Goal: Transaction & Acquisition: Purchase product/service

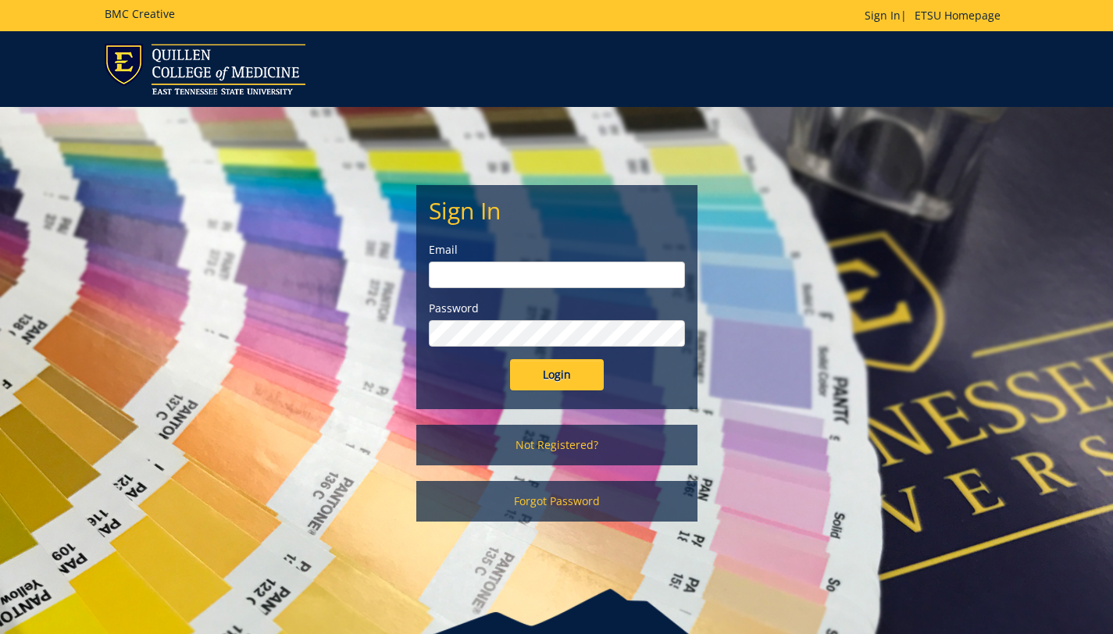
click at [515, 278] on input "email" at bounding box center [557, 275] width 256 height 27
type input "[EMAIL_ADDRESS][DOMAIN_NAME]"
click at [510, 359] on input "Login" at bounding box center [557, 374] width 94 height 31
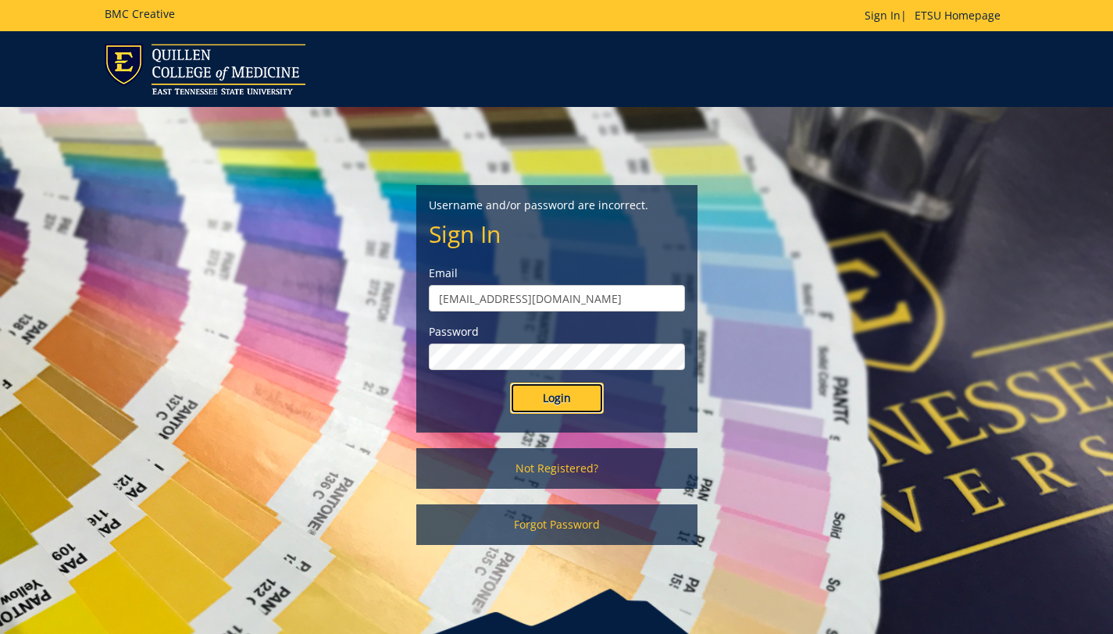
click at [530, 403] on input "Login" at bounding box center [557, 398] width 94 height 31
click at [549, 473] on link "Not Registered?" at bounding box center [556, 468] width 281 height 41
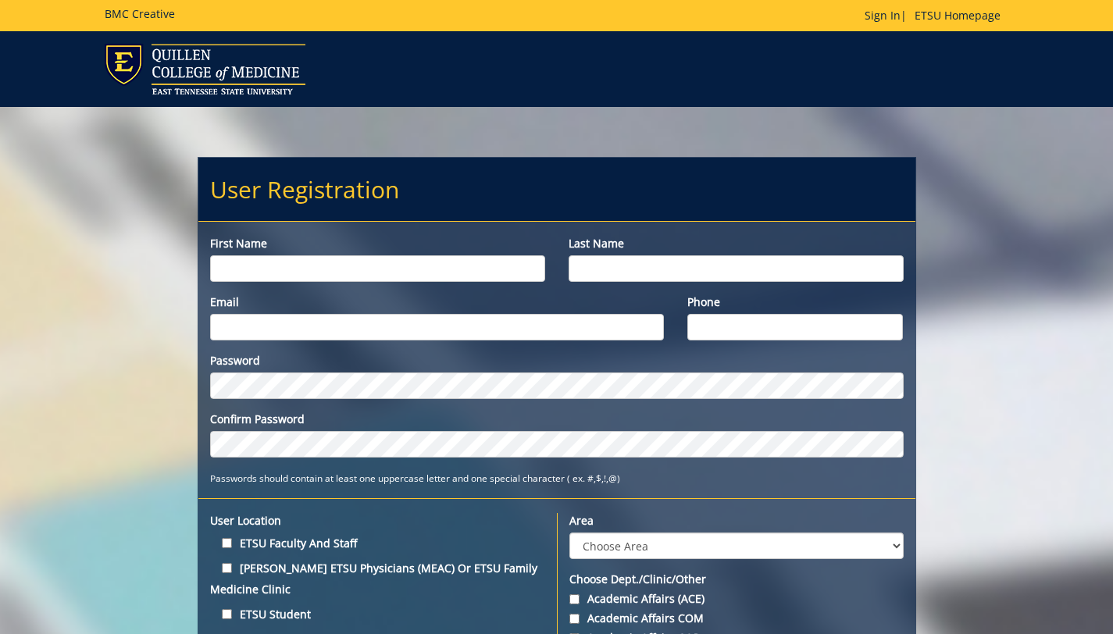
click at [338, 277] on input "First name" at bounding box center [377, 268] width 335 height 27
type input "j"
type input "Joel"
type input "Patera"
type input "Patera@etsu.edu"
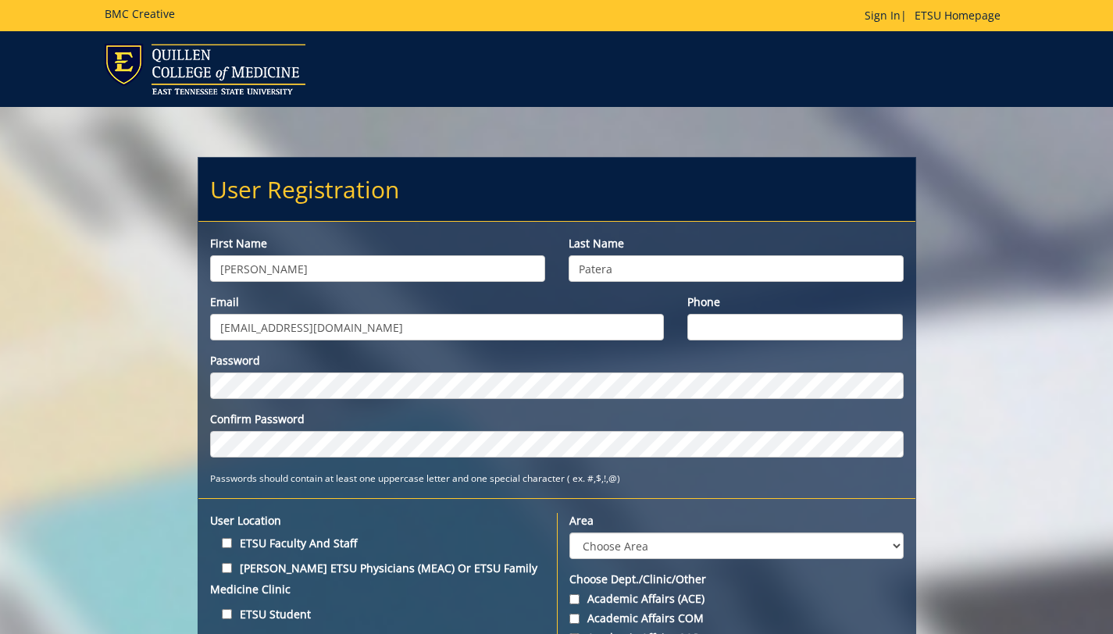
click at [731, 331] on input "Phone" at bounding box center [796, 327] width 216 height 27
type input "4238983156"
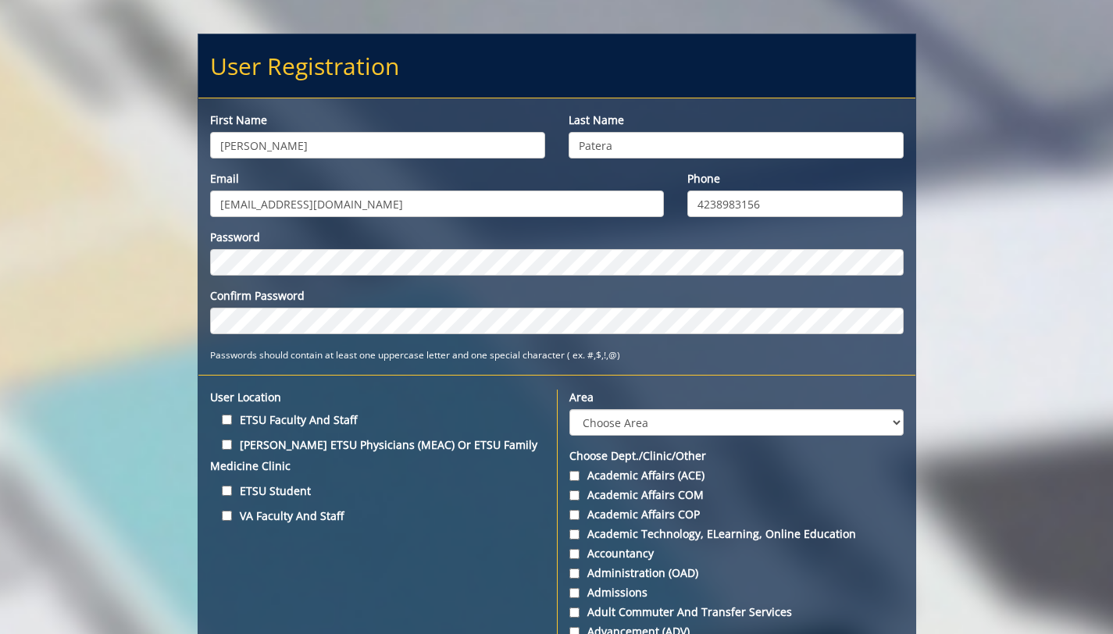
scroll to position [134, 0]
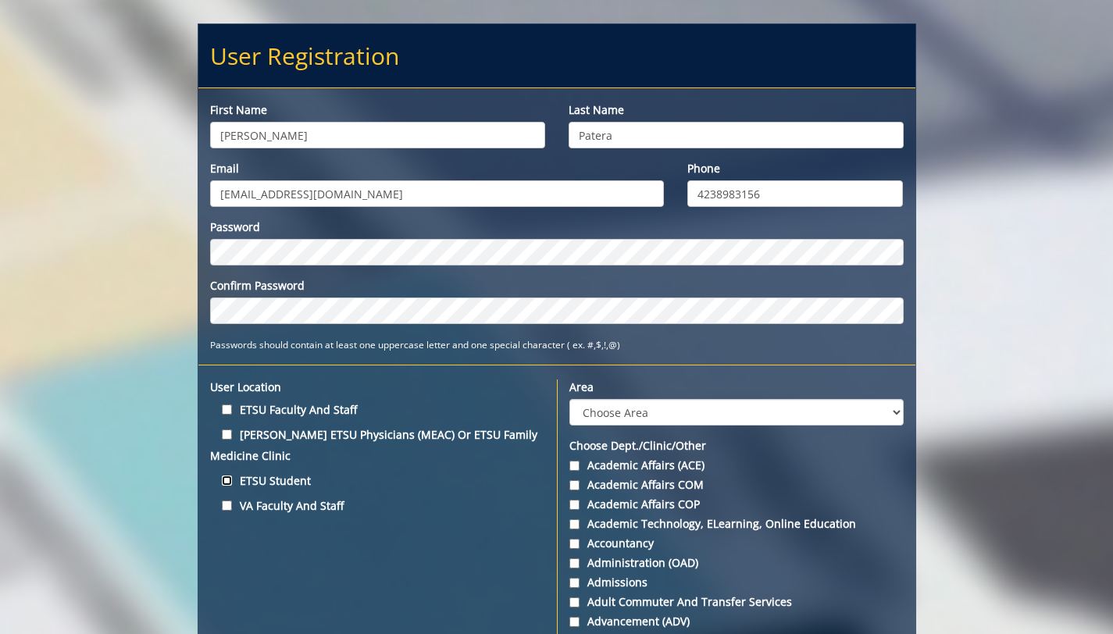
click at [226, 479] on input "ETSU Student" at bounding box center [227, 481] width 10 height 10
checkbox input "true"
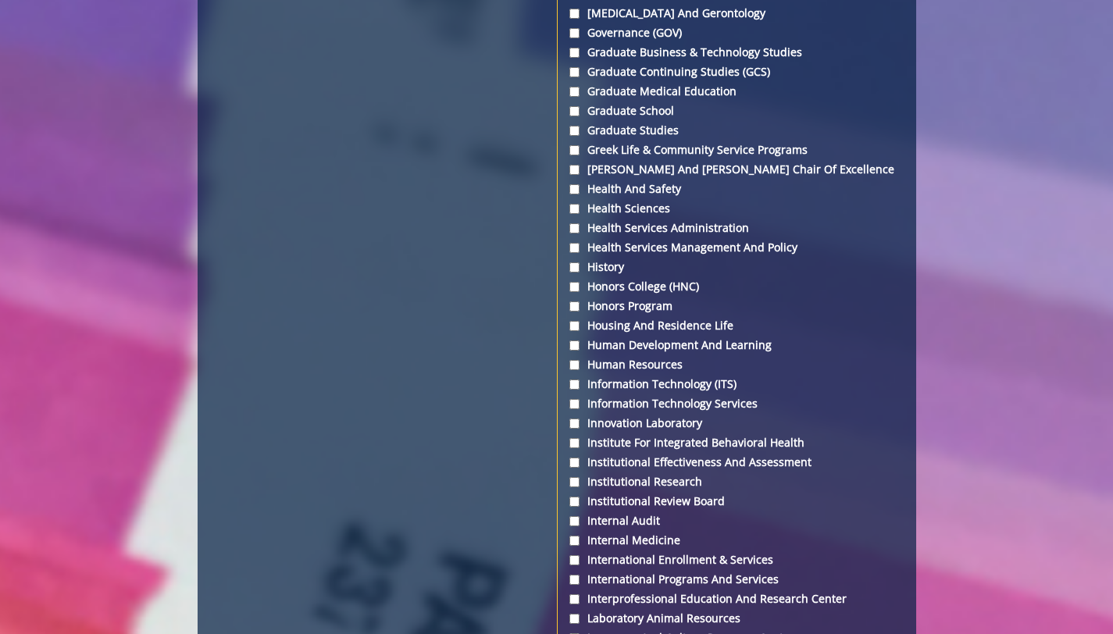
scroll to position [3159, 0]
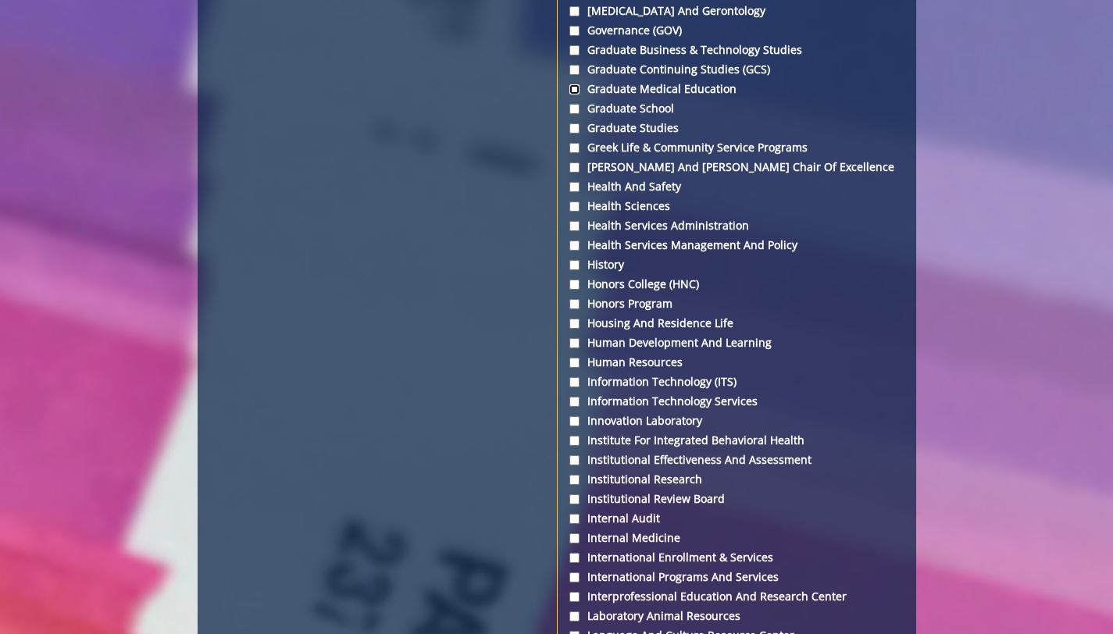
click at [570, 84] on input "Graduate Medical Education" at bounding box center [575, 89] width 10 height 10
checkbox input "true"
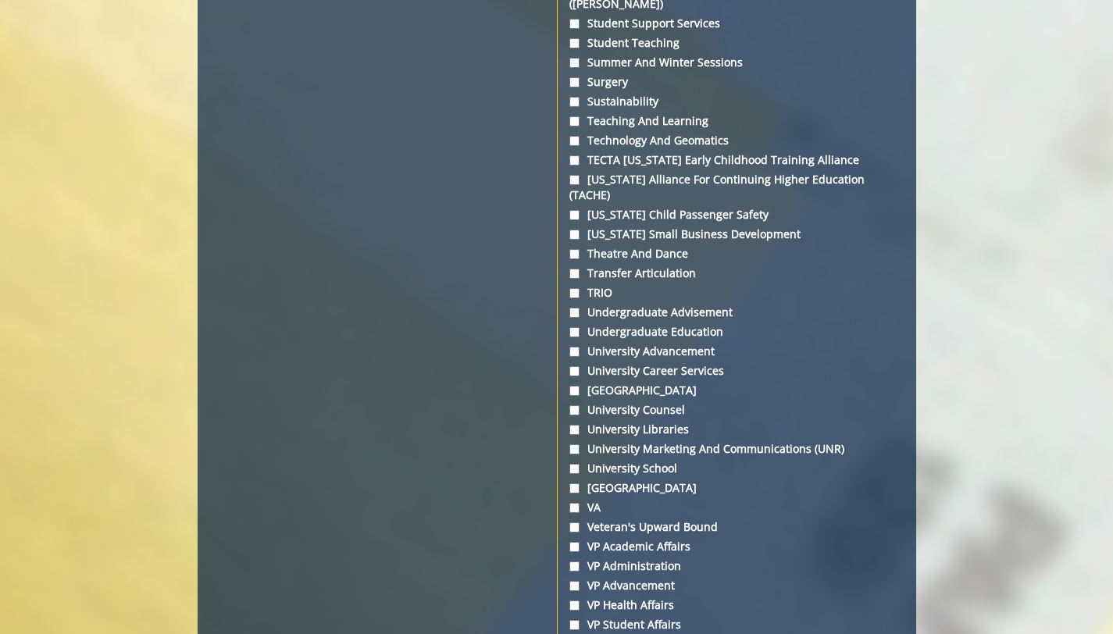
scroll to position [5889, 0]
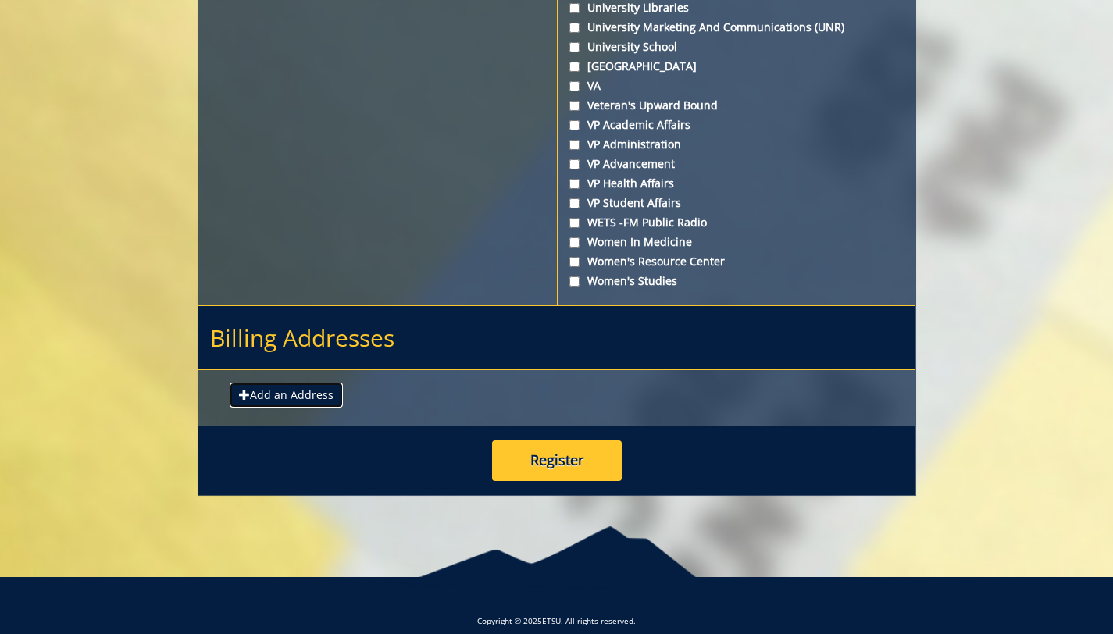
click at [305, 383] on button "Add an Address" at bounding box center [286, 395] width 113 height 25
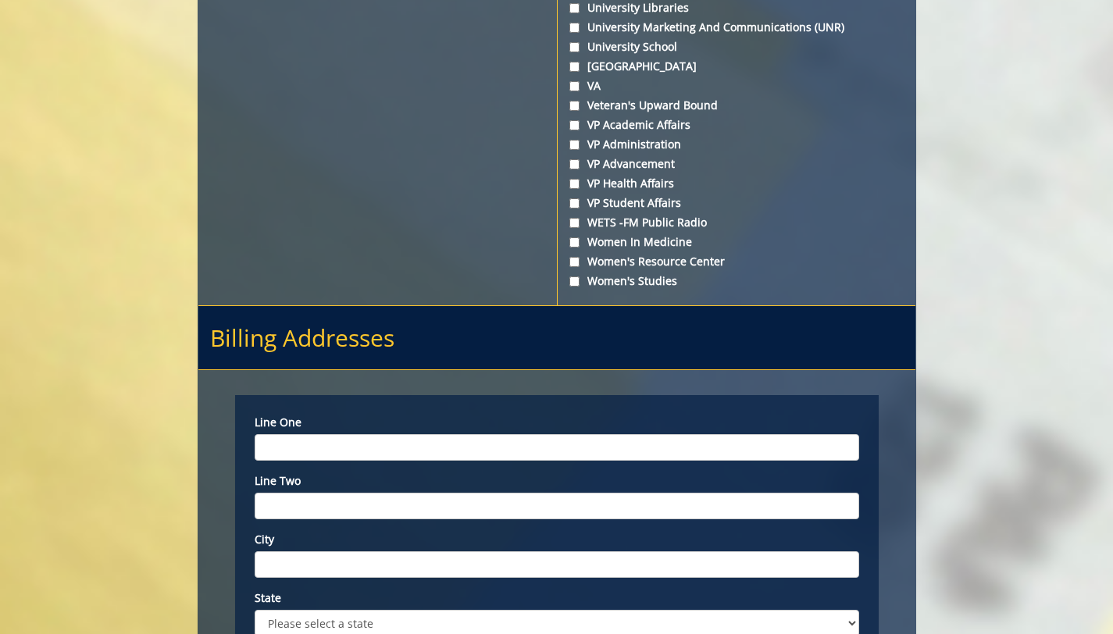
click at [302, 434] on input "Line one" at bounding box center [557, 447] width 605 height 27
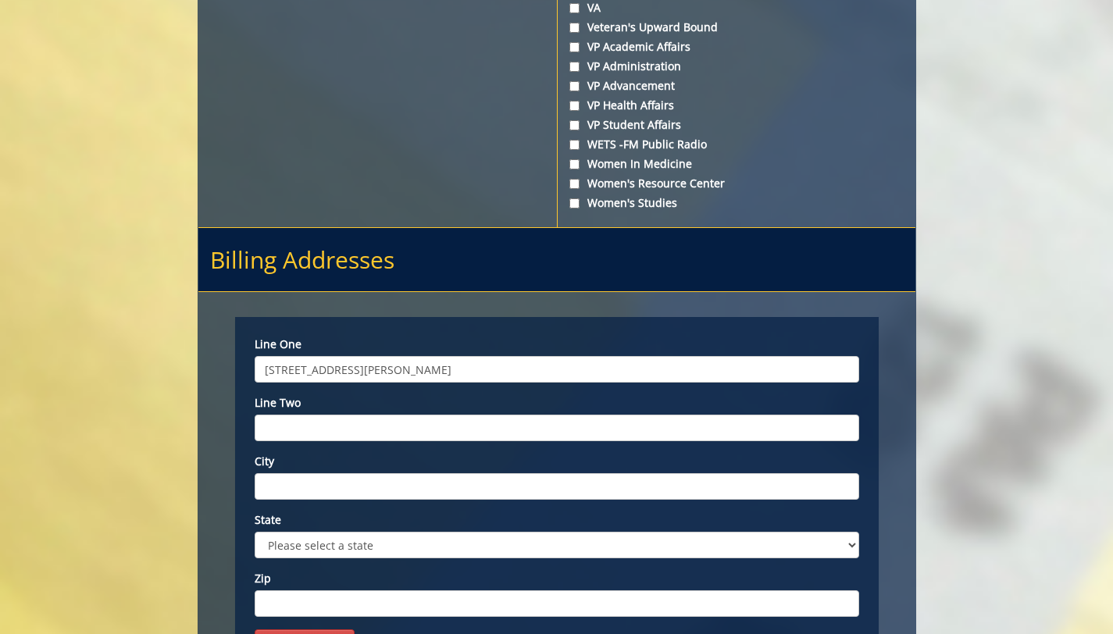
scroll to position [5981, 0]
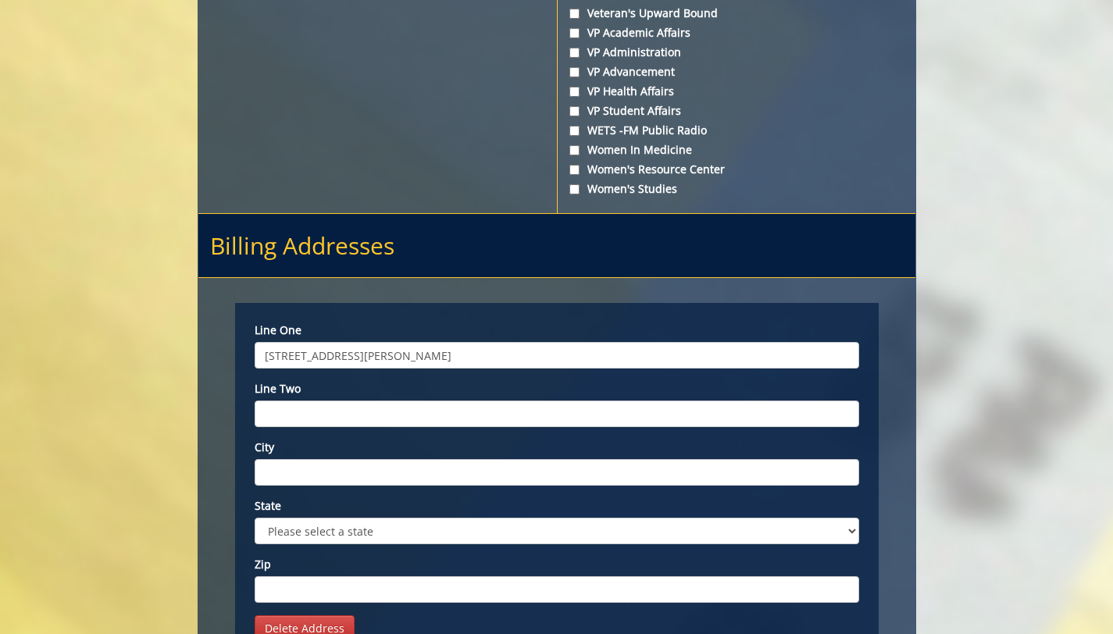
type input "451 N pickens bridge rd"
click at [318, 463] on input "City" at bounding box center [557, 472] width 605 height 27
type input "Piney flats"
click at [356, 518] on select "Please select a state AK AL AR AS AZ CA CO CT DC DE FL FM GA GU HI IA ID IL IN …" at bounding box center [557, 531] width 605 height 27
select select "1"
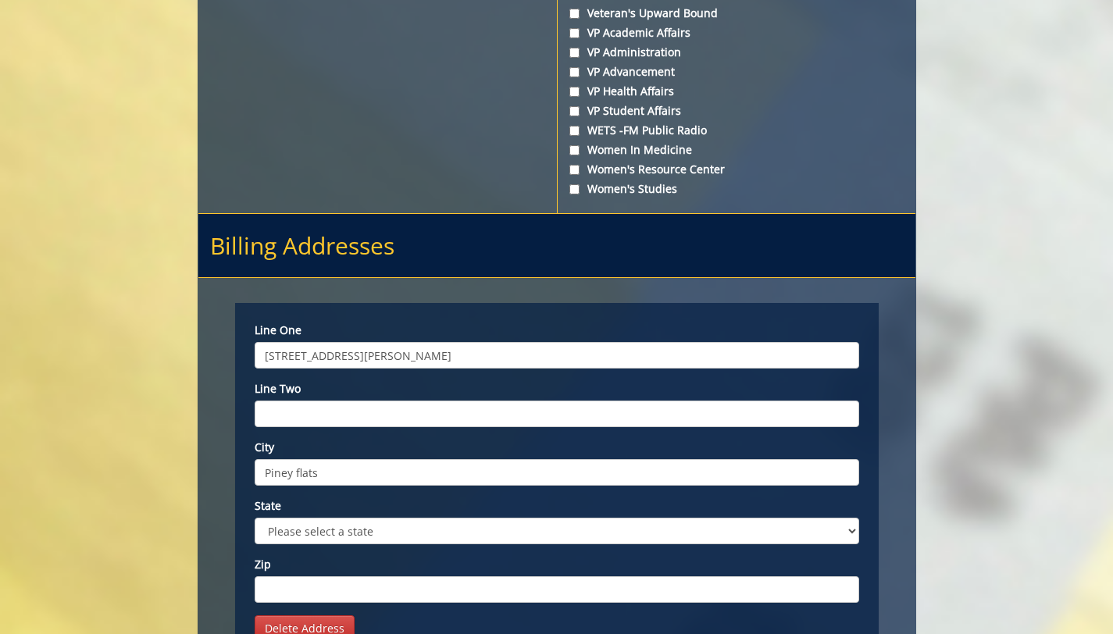
click at [255, 518] on select "Please select a state AK AL AR AS AZ CA CO CT DC DE FL FM GA GU HI IA ID IL IN …" at bounding box center [557, 531] width 605 height 27
click at [311, 577] on input "Zip" at bounding box center [557, 590] width 605 height 27
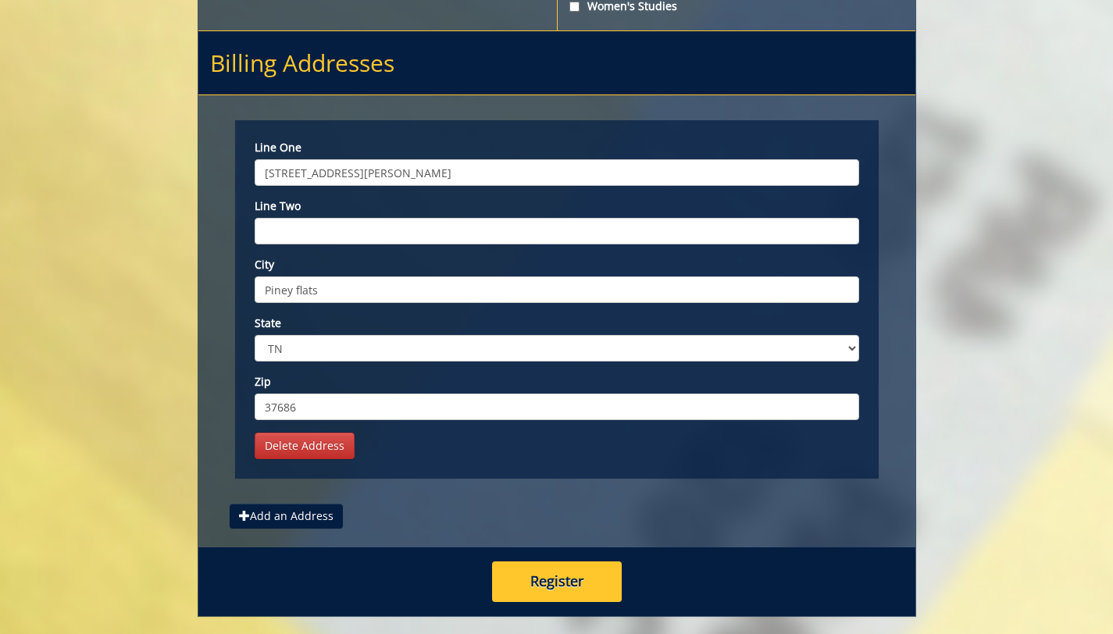
scroll to position [6182, 0]
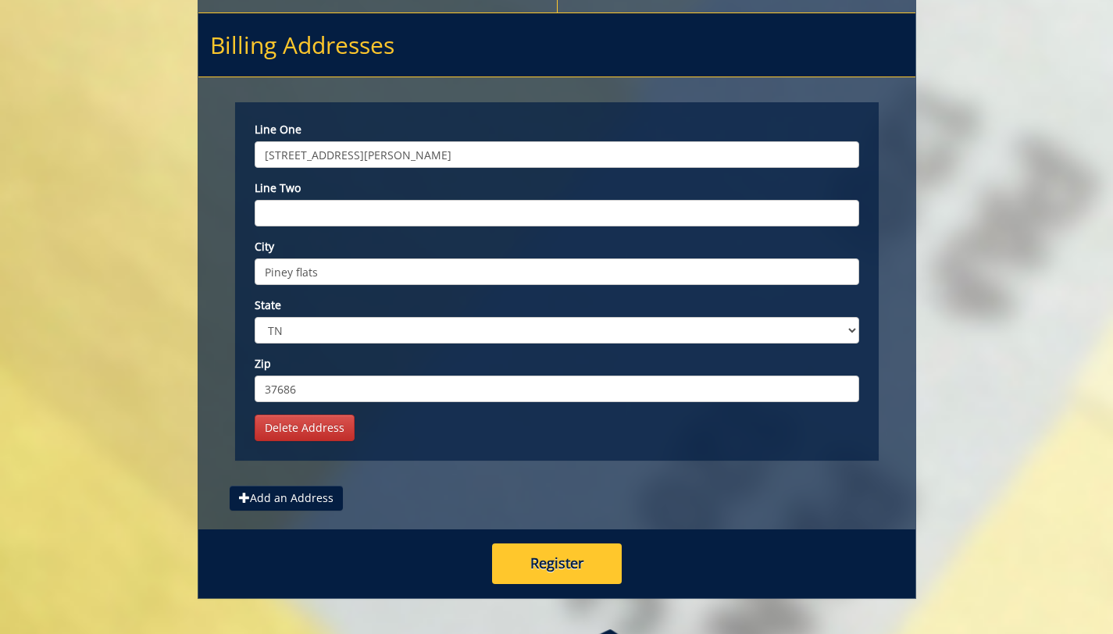
type input "37686"
click at [554, 553] on button "Register" at bounding box center [557, 564] width 130 height 41
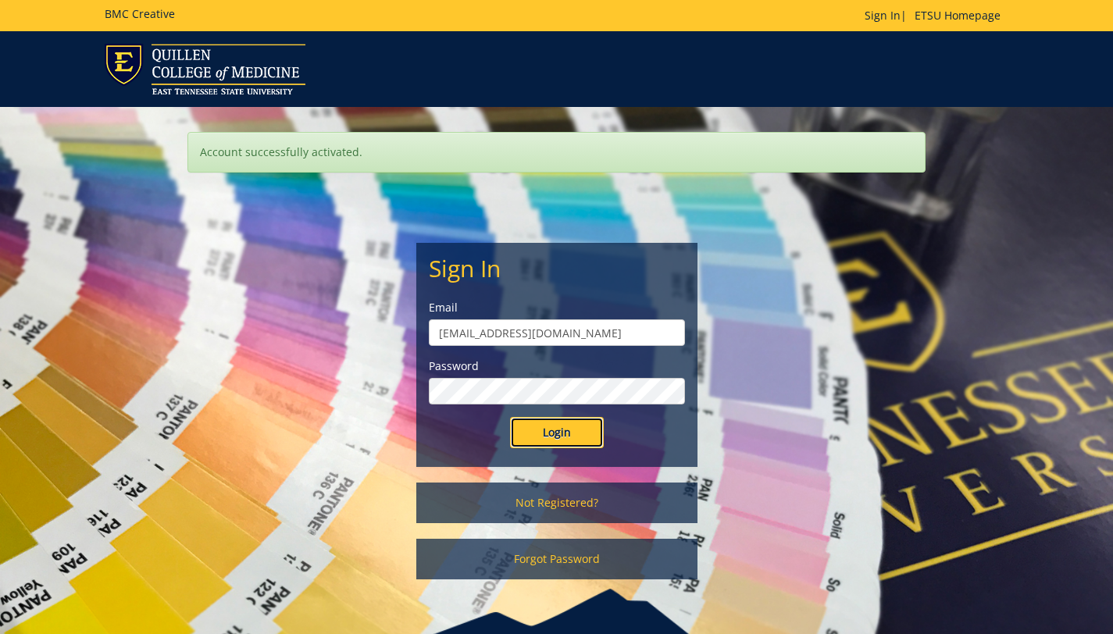
click at [585, 431] on input "Login" at bounding box center [557, 432] width 94 height 31
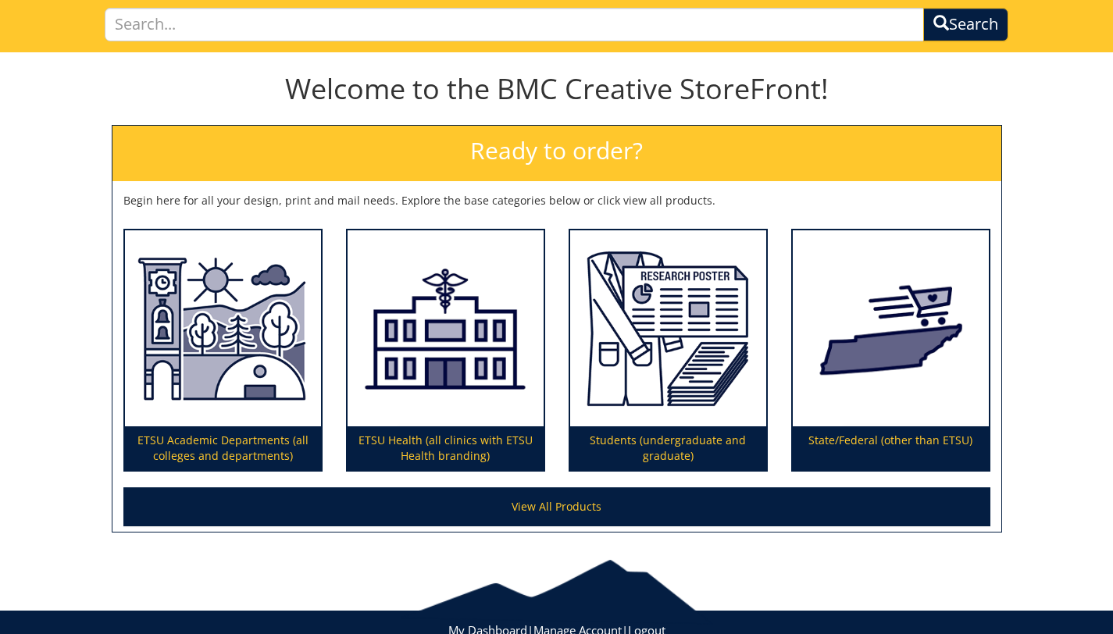
scroll to position [107, 0]
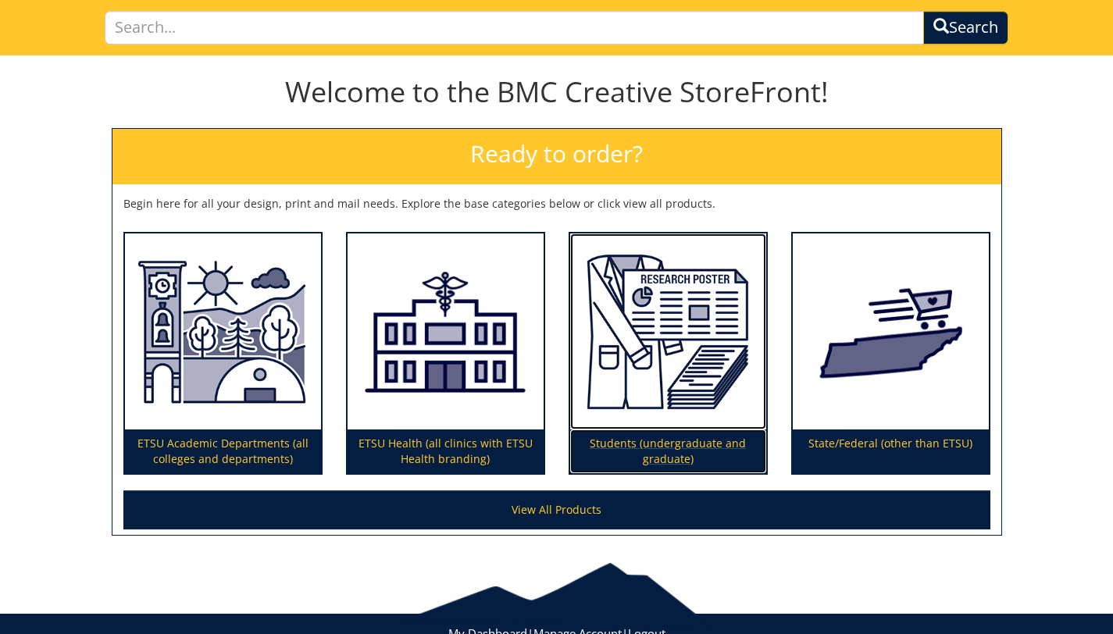
click at [652, 356] on img at bounding box center [668, 332] width 196 height 197
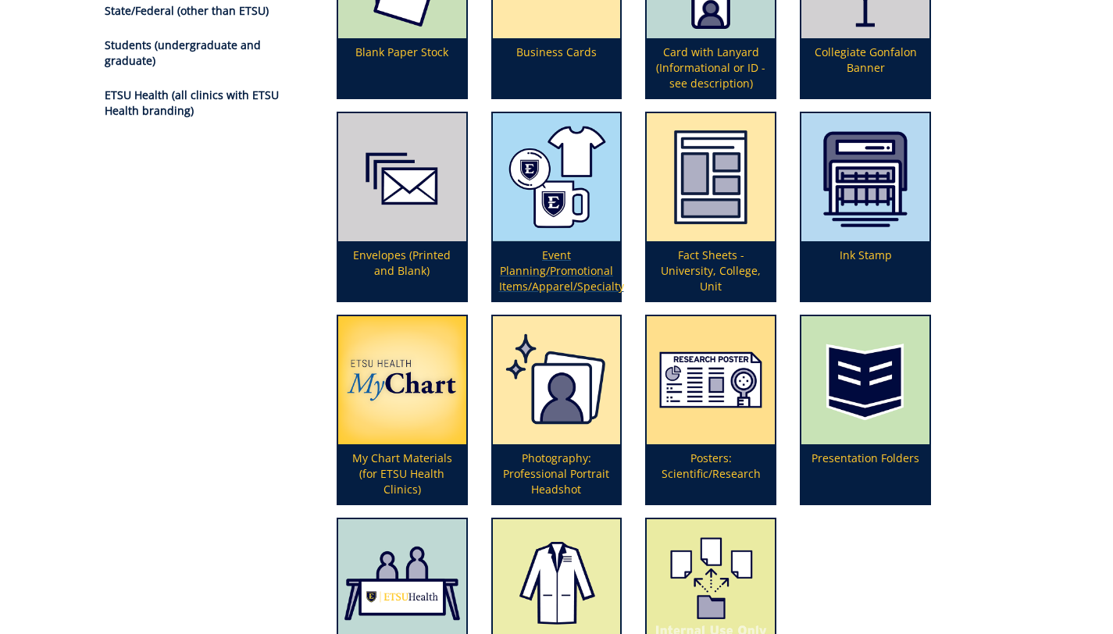
scroll to position [306, 0]
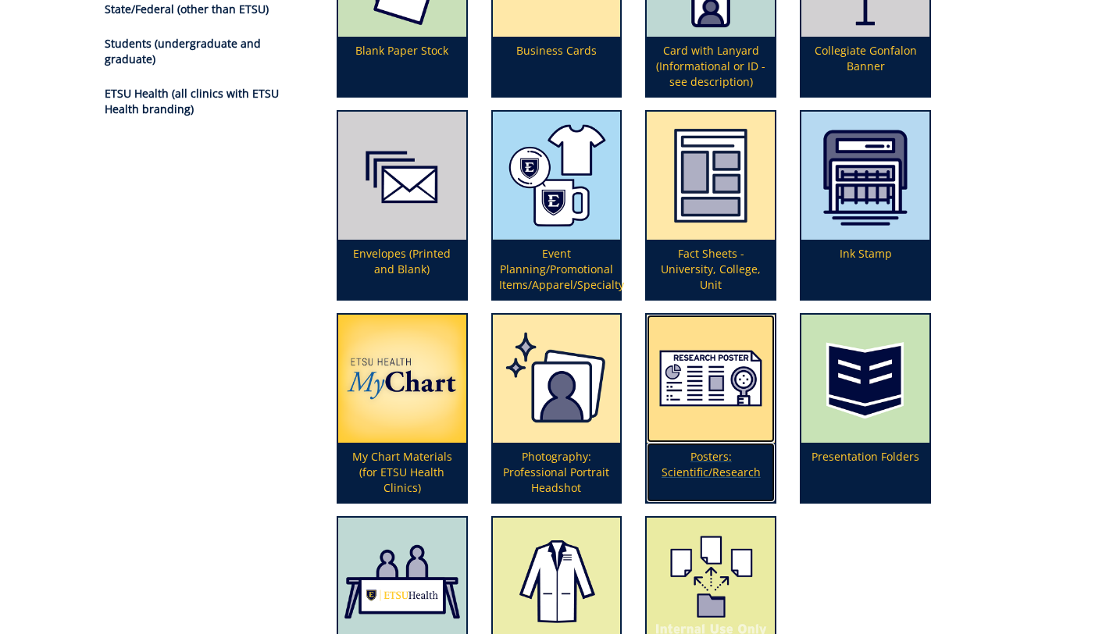
click at [714, 425] on img at bounding box center [711, 379] width 128 height 128
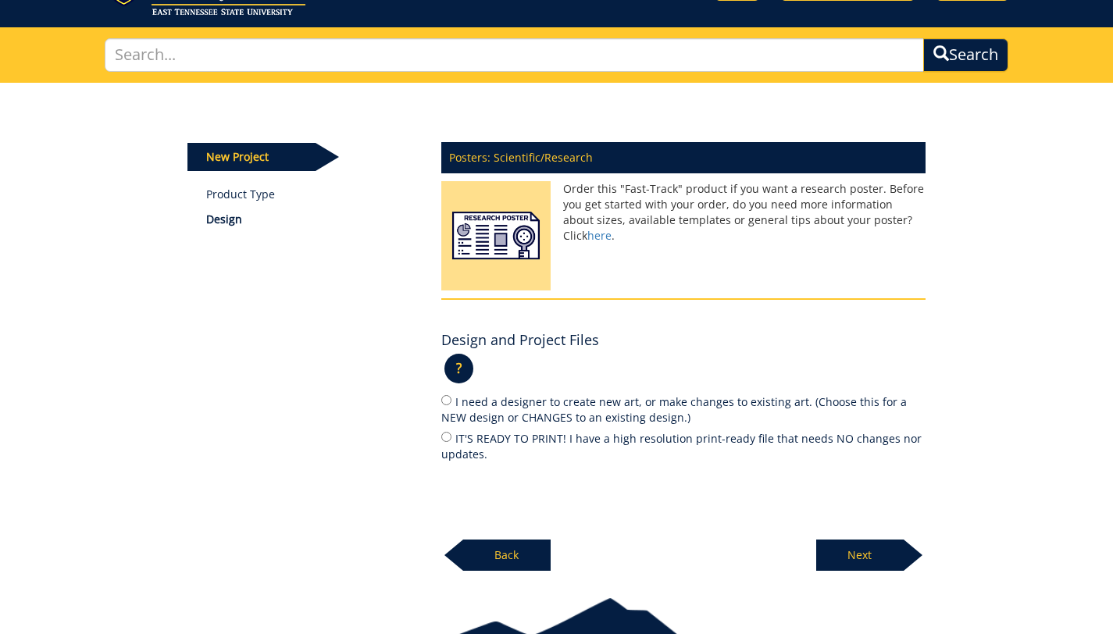
scroll to position [84, 0]
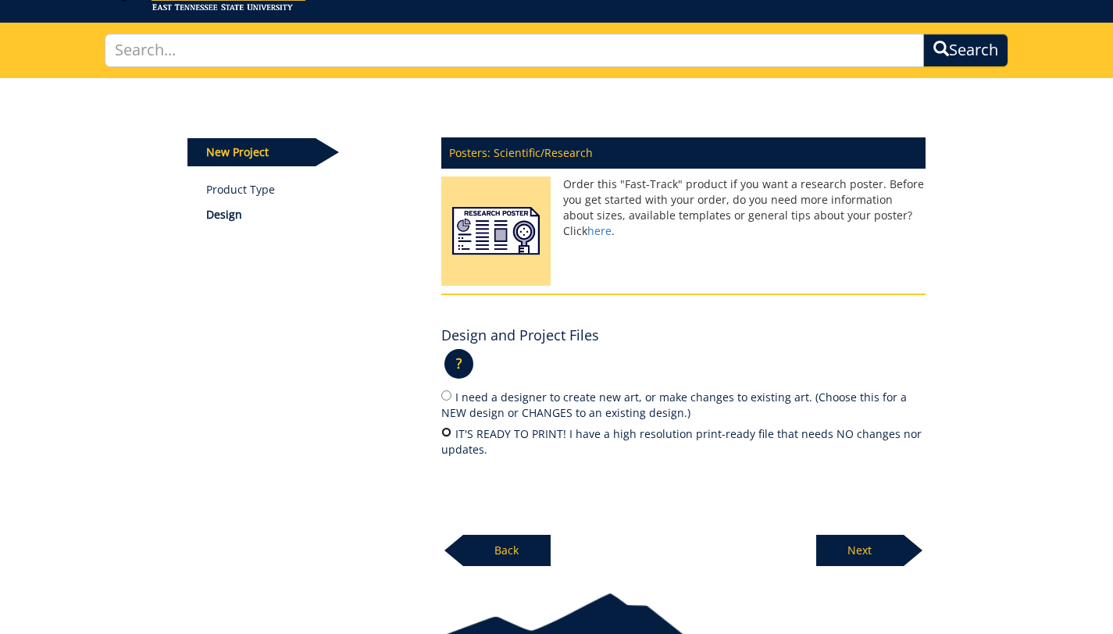
click at [446, 432] on input "IT'S READY TO PRINT! I have a high resolution print-ready file that needs NO ch…" at bounding box center [446, 432] width 10 height 10
radio input "true"
click at [864, 547] on p "Next" at bounding box center [860, 550] width 88 height 31
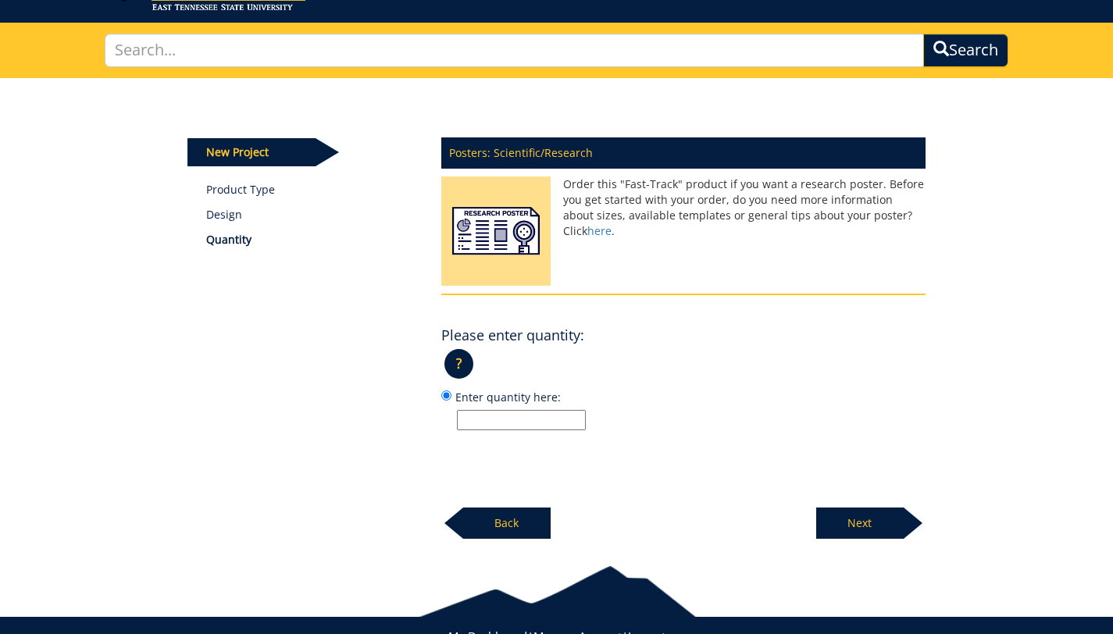
click at [523, 420] on input "Enter quantity here:" at bounding box center [521, 420] width 129 height 20
type input "1"
click at [850, 513] on p "Next" at bounding box center [860, 523] width 88 height 31
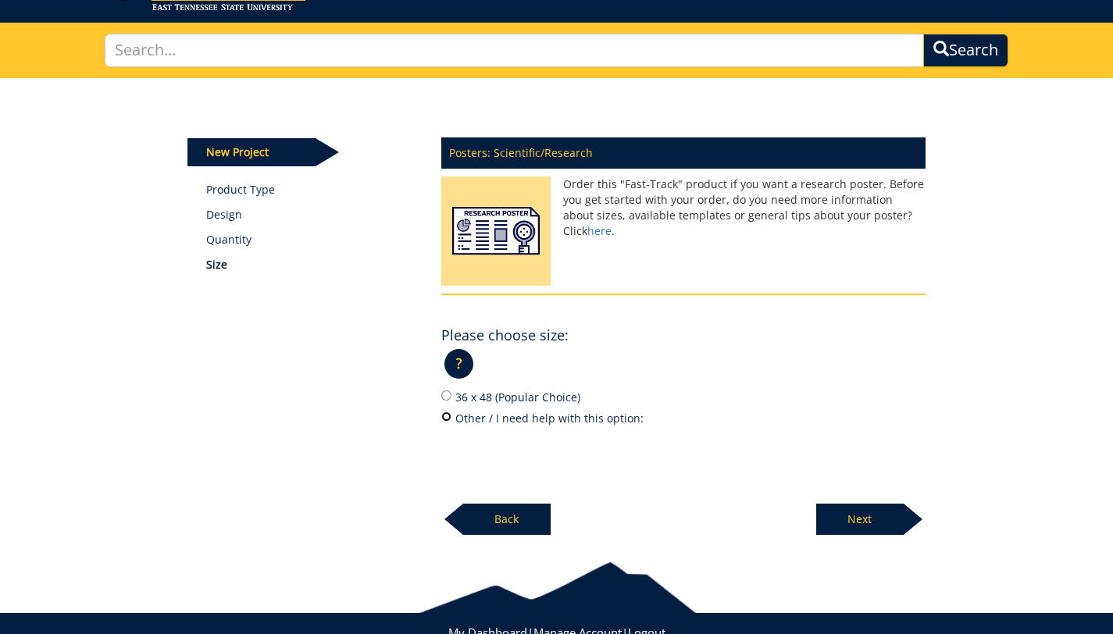
click at [448, 415] on input "Other / I need help with this option:" at bounding box center [446, 417] width 10 height 10
radio input "true"
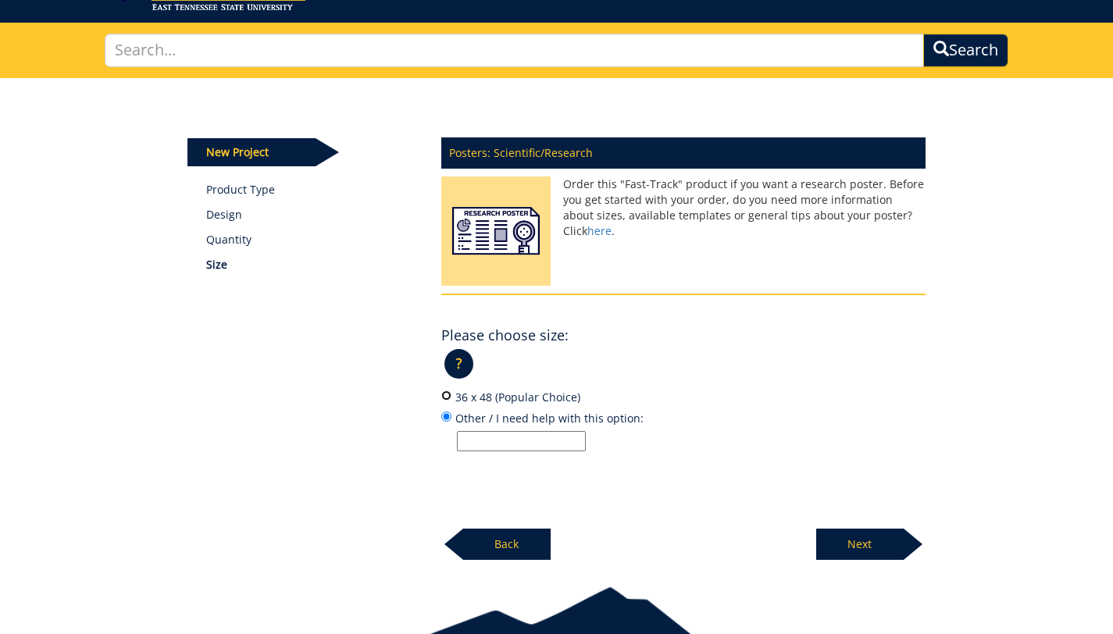
click at [447, 397] on input "36 x 48 (Popular Choice)" at bounding box center [446, 396] width 10 height 10
radio input "true"
